Goal: Task Accomplishment & Management: Complete application form

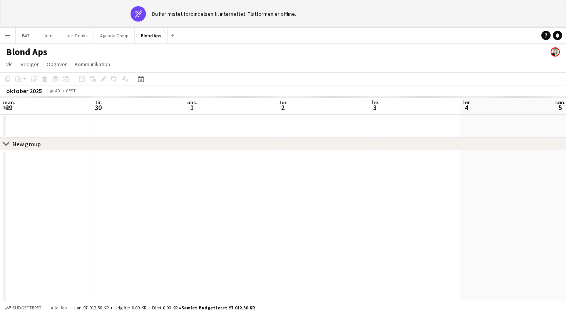
scroll to position [0, 168]
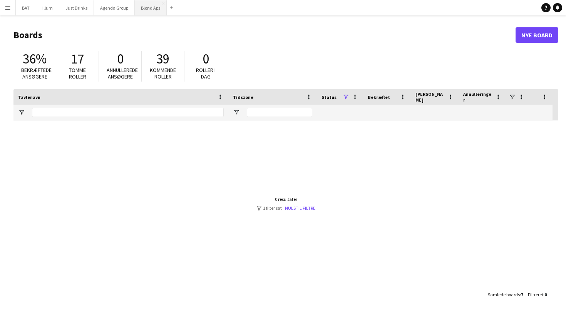
click at [152, 10] on button "Blond Aps Luk" at bounding box center [151, 7] width 32 height 15
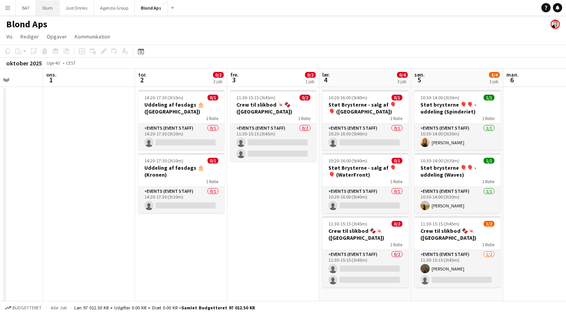
click at [49, 12] on button "Illum Luk" at bounding box center [47, 7] width 23 height 15
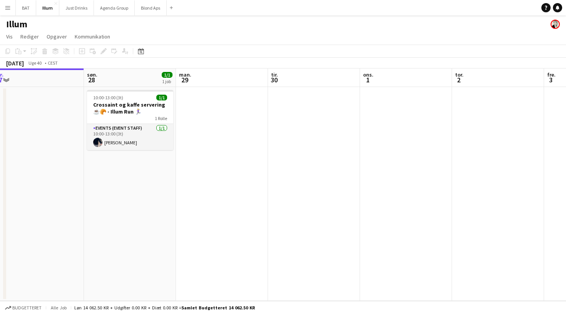
scroll to position [0, 194]
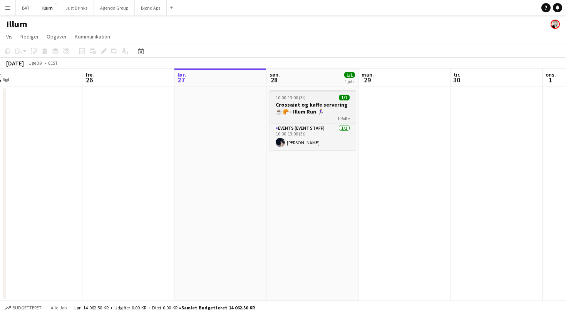
click at [309, 111] on h3 "Crossaint og kaffe servering ☕️🥐 - Illum Run 🏃🏼‍♀️" at bounding box center [313, 108] width 86 height 14
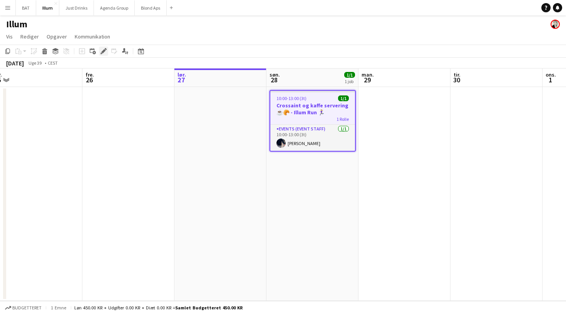
click at [107, 50] on div "Rediger" at bounding box center [103, 51] width 9 height 9
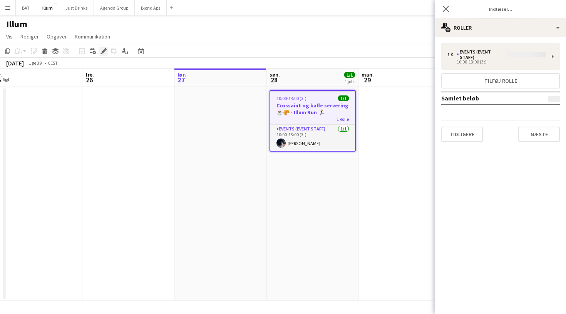
type input "**********"
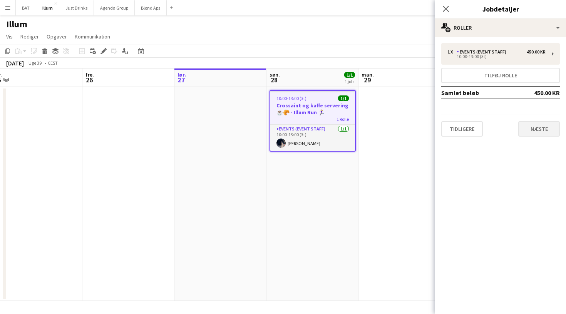
click at [537, 127] on button "Næste" at bounding box center [540, 128] width 42 height 15
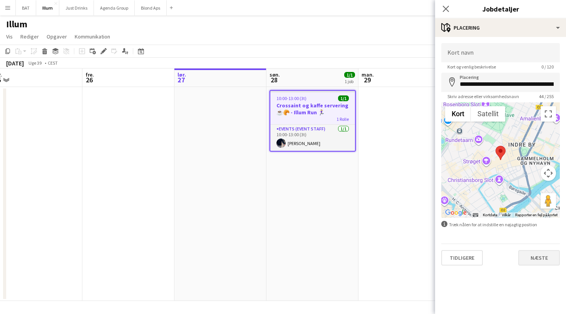
click at [539, 264] on button "Næste" at bounding box center [540, 257] width 42 height 15
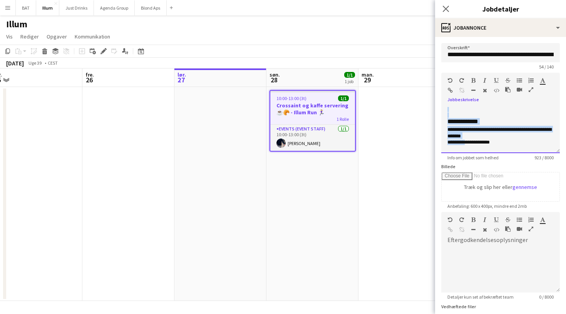
scroll to position [238, 0]
drag, startPoint x: 448, startPoint y: 110, endPoint x: 501, endPoint y: 140, distance: 60.9
click at [501, 140] on div "**********" at bounding box center [500, 130] width 119 height 46
copy div "**********"
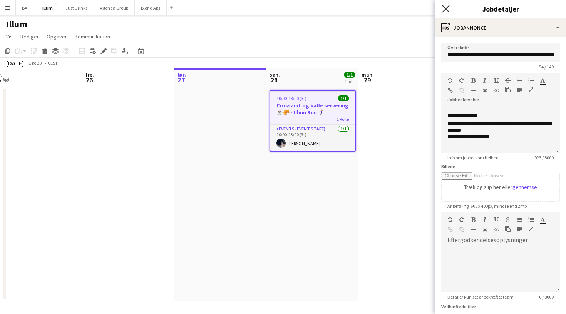
click at [447, 10] on icon at bounding box center [445, 8] width 7 height 7
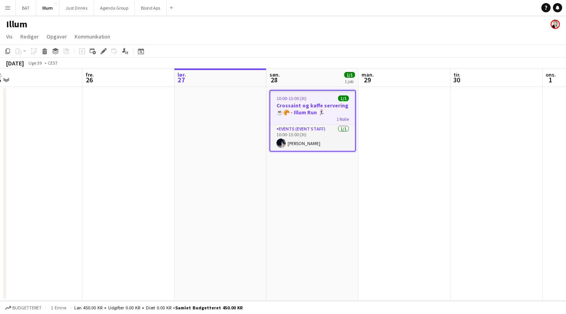
click at [423, 40] on app-page-menu "Vis Dagvisning udvidet Dagvisning kollapset Månedsvisning Datovælger Spring til…" at bounding box center [283, 37] width 566 height 15
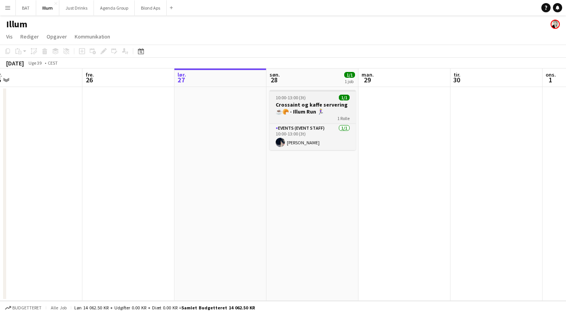
click at [315, 105] on h3 "Crossaint og kaffe servering ☕️🥐 - Illum Run 🏃🏼‍♀️" at bounding box center [313, 108] width 86 height 14
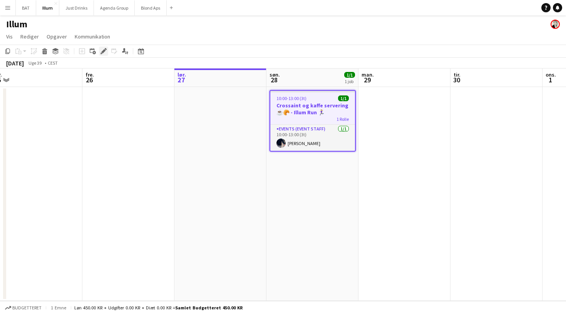
click at [99, 51] on div "Rediger" at bounding box center [103, 51] width 9 height 9
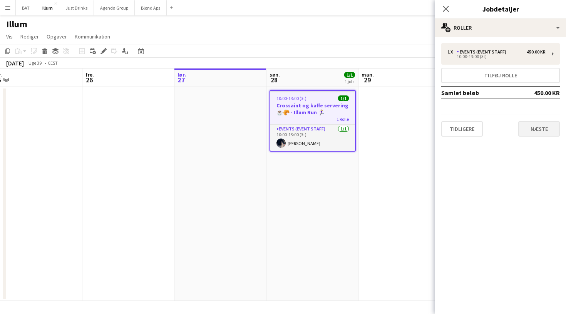
click at [539, 124] on button "Næste" at bounding box center [540, 128] width 42 height 15
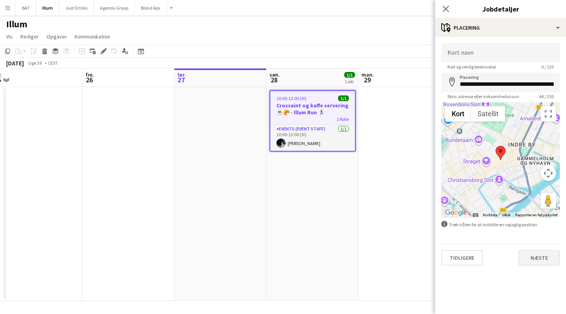
click at [537, 257] on button "Næste" at bounding box center [540, 257] width 42 height 15
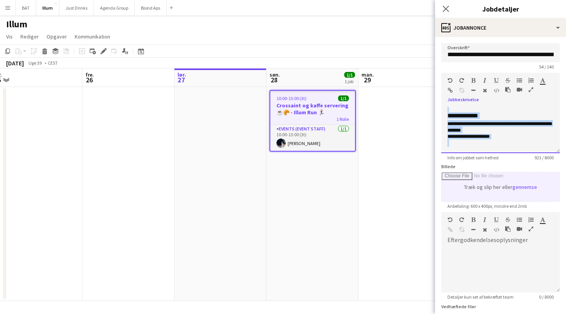
drag, startPoint x: 449, startPoint y: 109, endPoint x: 488, endPoint y: 195, distance: 94.3
click at [488, 195] on form "**********" at bounding box center [500, 209] width 131 height 332
paste div
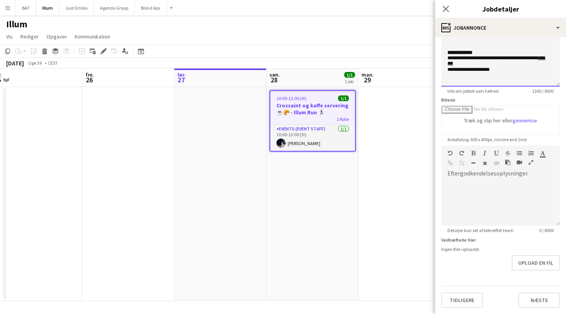
scroll to position [67, 0]
click at [387, 176] on app-date-cell at bounding box center [405, 194] width 92 height 214
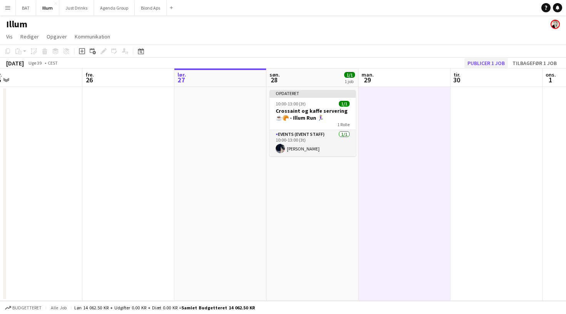
click at [493, 63] on button "Publicer 1 job" at bounding box center [487, 63] width 44 height 10
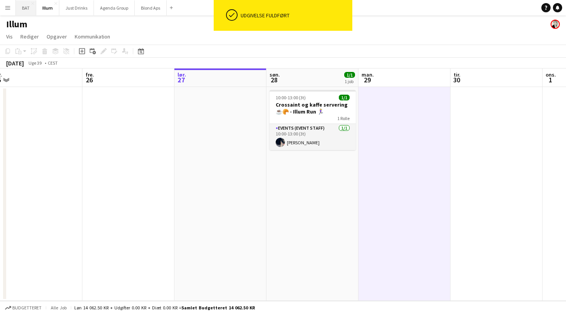
click at [31, 6] on button "BAT Luk" at bounding box center [26, 7] width 20 height 15
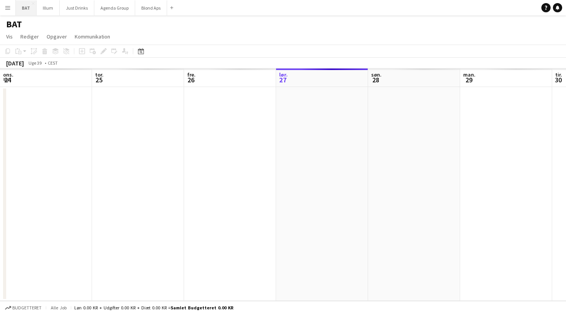
scroll to position [0, 184]
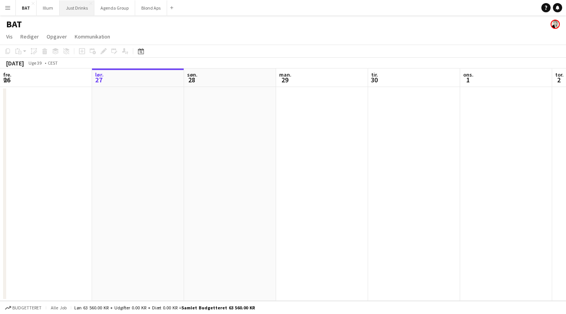
click at [74, 8] on button "Just Drinks Luk" at bounding box center [77, 7] width 35 height 15
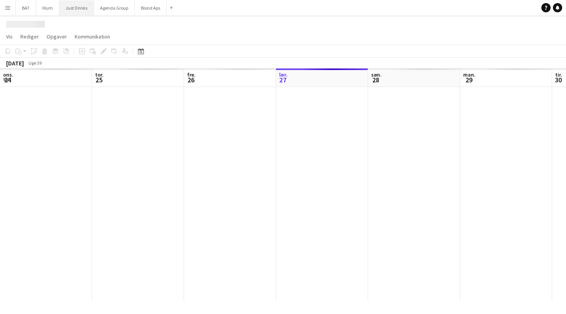
scroll to position [0, 184]
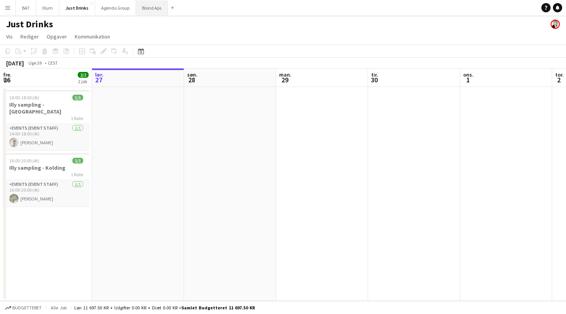
click at [146, 10] on button "Blond Aps Luk" at bounding box center [152, 7] width 32 height 15
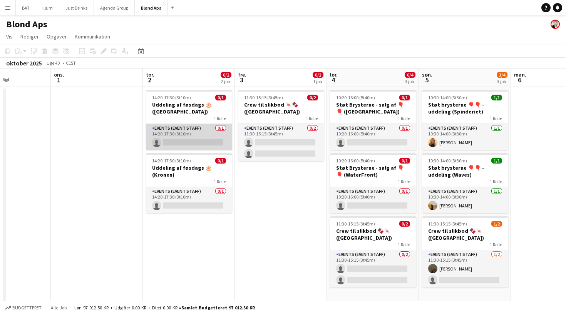
scroll to position [0, 232]
